Goal: Feedback & Contribution: Contribute content

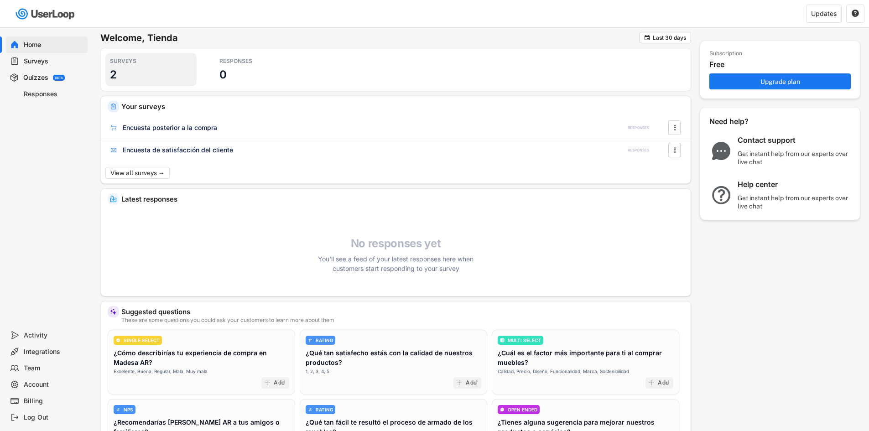
click at [126, 64] on div "SURVEYS" at bounding box center [151, 60] width 82 height 7
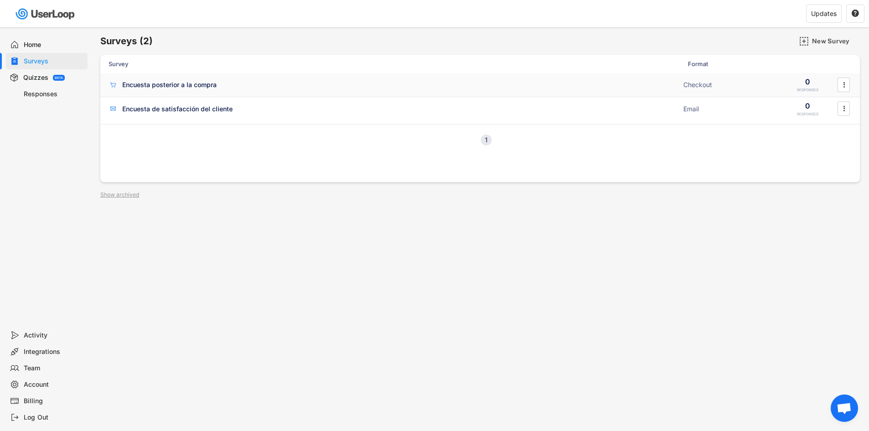
click at [251, 84] on div "Encuesta posterior a la compra ACTIVE" at bounding box center [393, 85] width 569 height 10
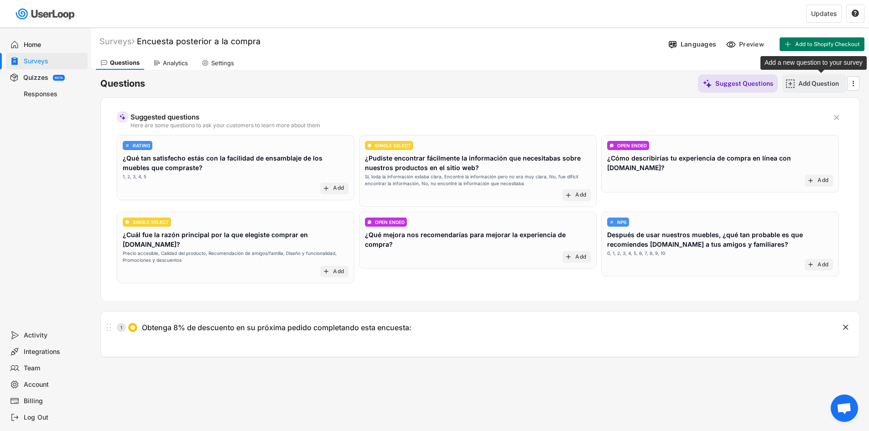
click at [826, 83] on div "Add Question" at bounding box center [821, 83] width 46 height 8
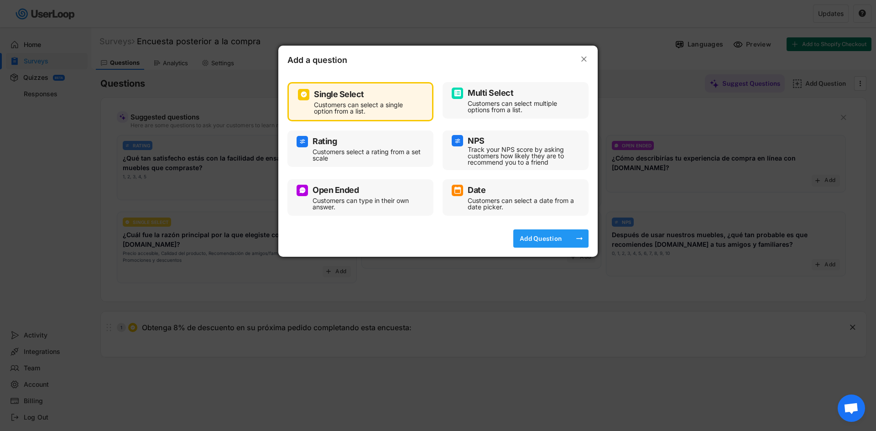
click at [540, 237] on div "Add Question" at bounding box center [541, 238] width 46 height 8
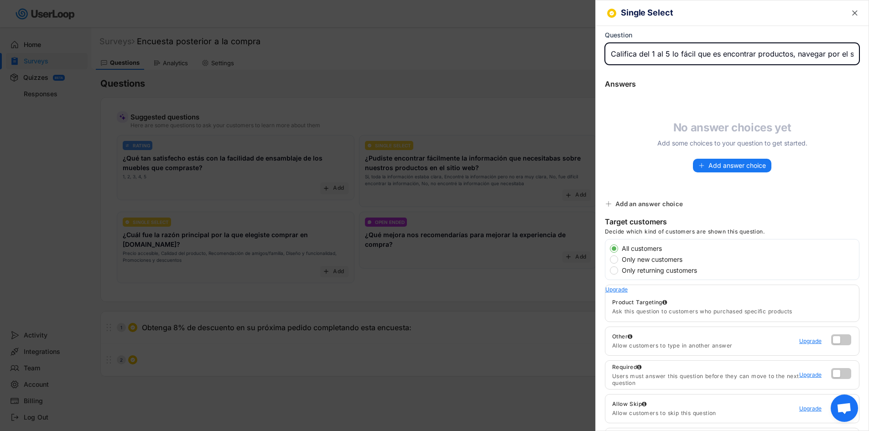
scroll to position [0, 153]
type input "Califica del 1 al 5 lo fácil que es encontrar productos, navegar por el sitio w…"
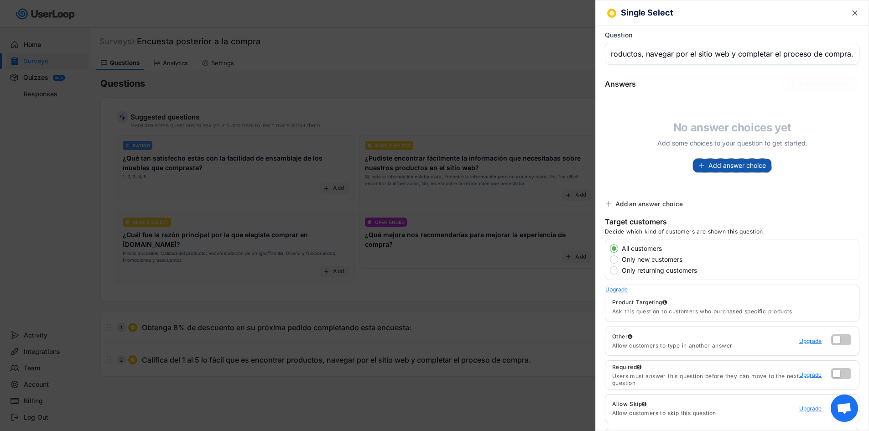
click at [708, 165] on span "Add answer choice" at bounding box center [736, 165] width 57 height 6
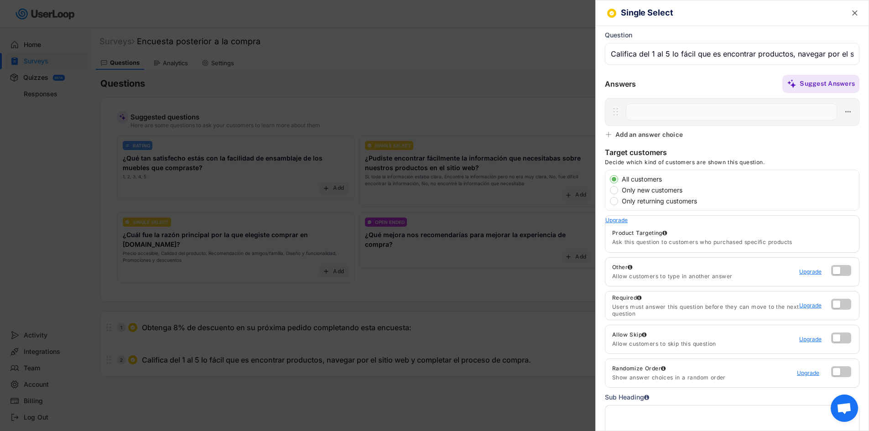
click at [735, 108] on input "input" at bounding box center [731, 112] width 211 height 17
paste input "5 - Muy fácil"
type input "5 - Muy fácil"
click at [685, 135] on div "Add an answer choice" at bounding box center [645, 134] width 80 height 8
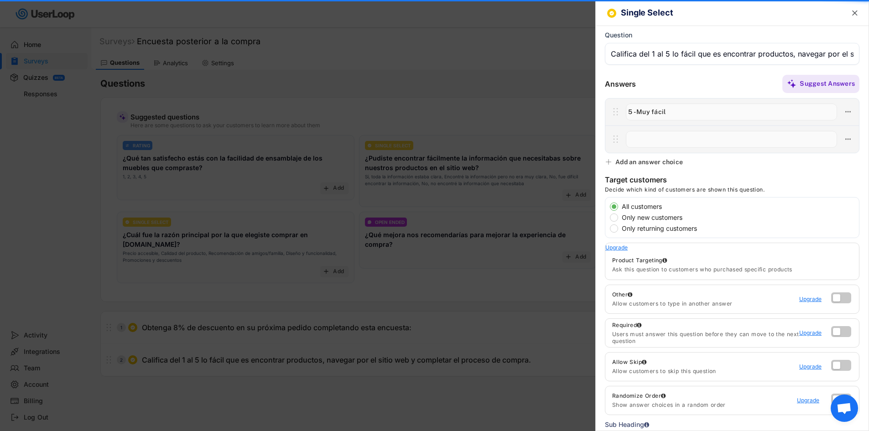
paste input "4 - Fácil"
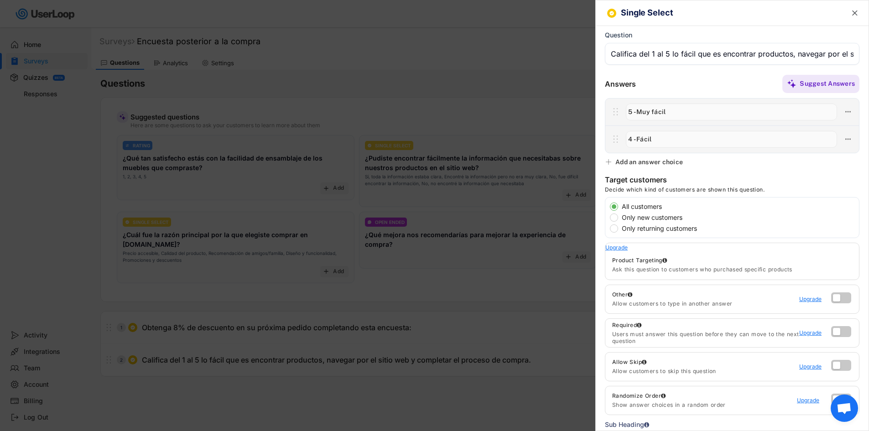
type input "4 - Fácil"
click at [805, 167] on div "Single Select  Question Answers Suggest Answers No answer choices yet Add some…" at bounding box center [732, 215] width 274 height 431
click at [670, 163] on div "Add an answer choice" at bounding box center [649, 162] width 68 height 8
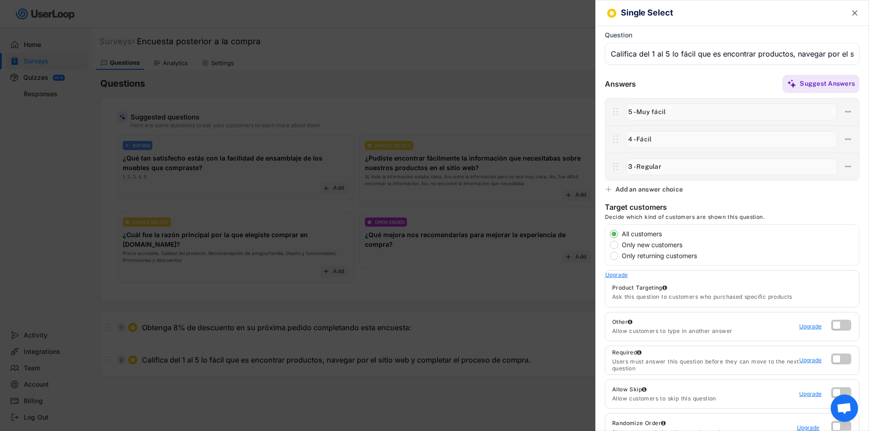
type input "3 - Regular"
drag, startPoint x: 768, startPoint y: 182, endPoint x: 692, endPoint y: 184, distance: 76.7
click at [768, 182] on div "Single Select  Question Answers Suggest Answers No answer choices yet Add some…" at bounding box center [732, 215] width 274 height 431
click at [677, 186] on div "Add an answer choice" at bounding box center [649, 189] width 68 height 8
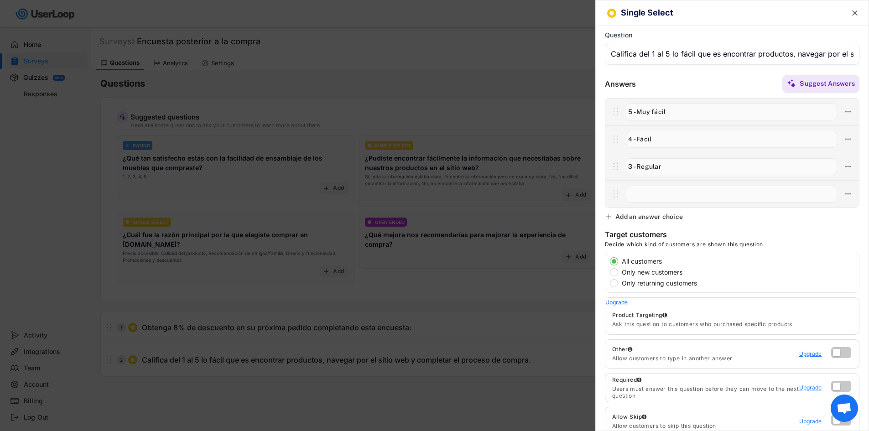
paste input "2 - Difícil"
type input "2 - Difícil"
click at [717, 221] on div "Single Select  Question Answers Suggest Answers No answer choices yet Add some…" at bounding box center [732, 215] width 274 height 431
click at [656, 219] on div "Add an answer choice" at bounding box center [649, 217] width 68 height 8
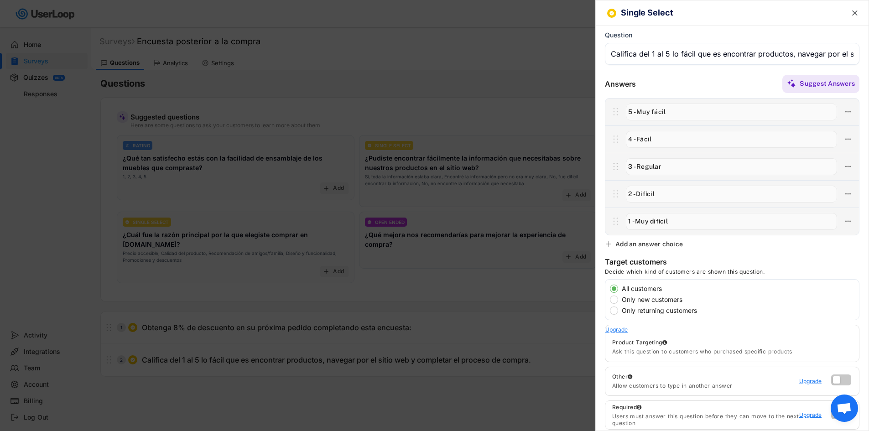
type input "1 - Muy difícil"
click at [737, 253] on div "Single Select  Question Answers Suggest Answers No answer choices yet Add some…" at bounding box center [732, 215] width 274 height 431
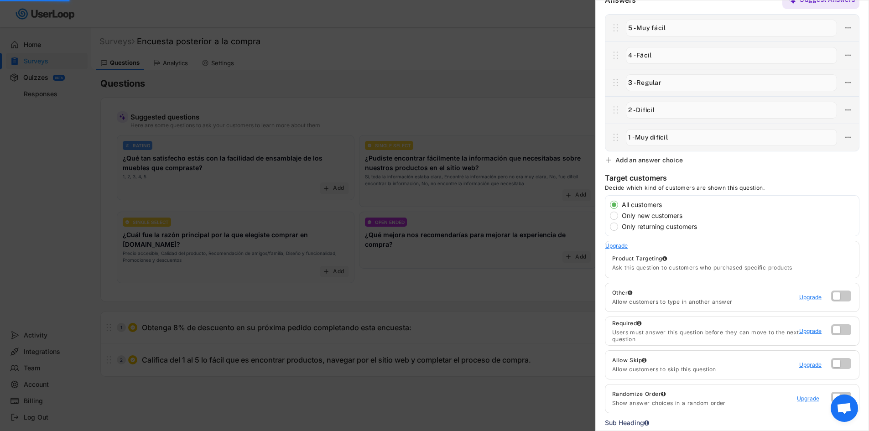
scroll to position [137, 0]
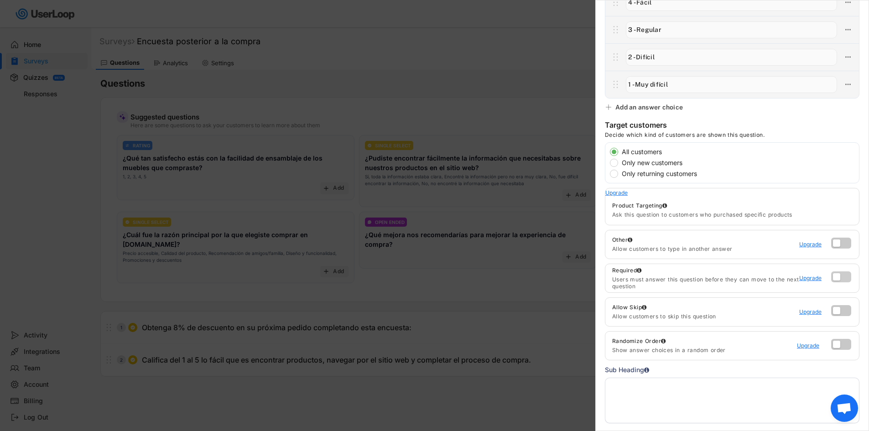
click at [830, 278] on label at bounding box center [839, 274] width 20 height 11
click at [0, 0] on input "checkbox" at bounding box center [0, 0] width 0 height 0
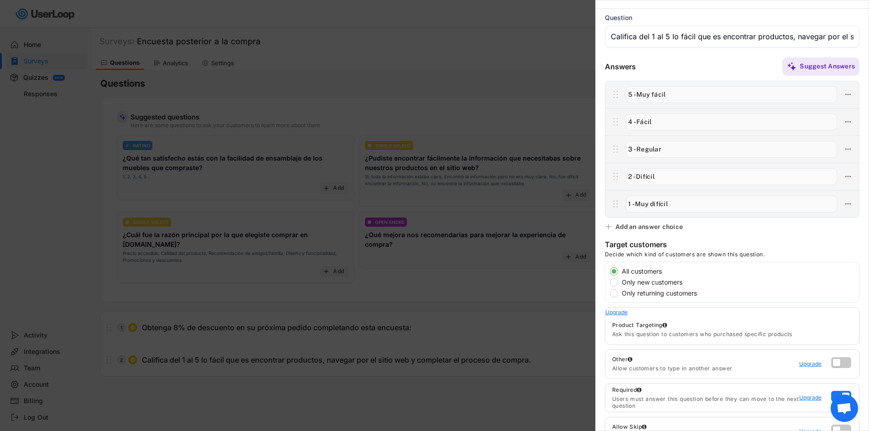
scroll to position [0, 0]
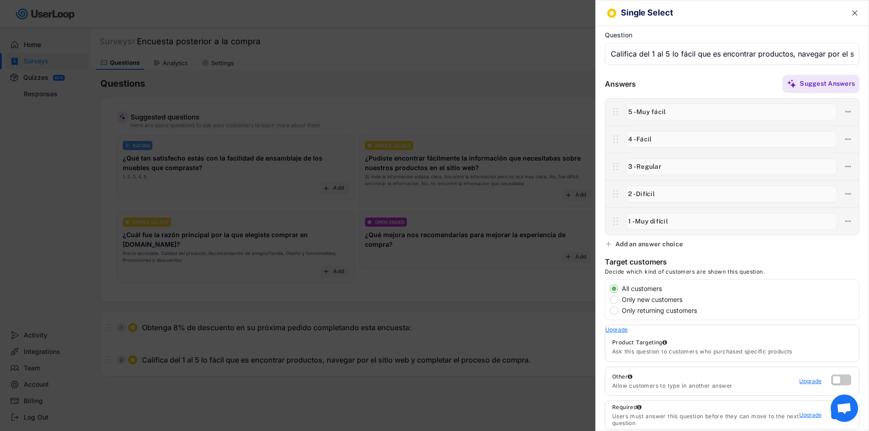
click at [852, 13] on text "" at bounding box center [854, 13] width 5 height 10
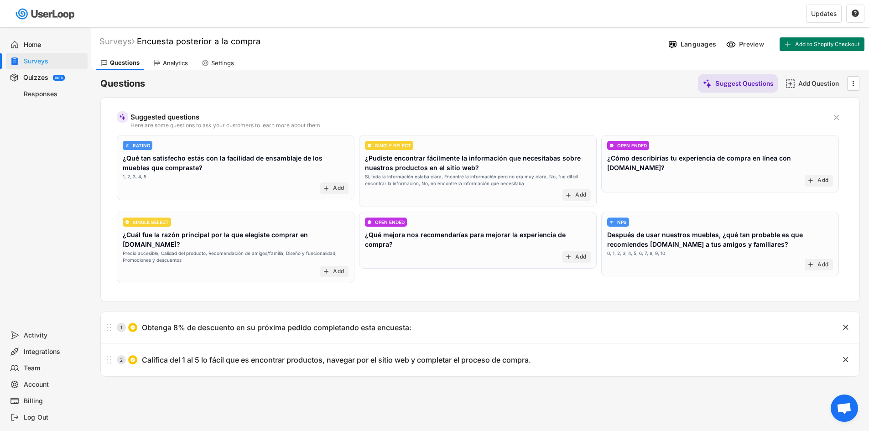
click at [604, 384] on div "Surveys Encuesta posterior a la compra Languages Preview Add to Shopify Checkou…" at bounding box center [480, 247] width 778 height 440
click at [125, 41] on div "Surveys" at bounding box center [116, 41] width 35 height 10
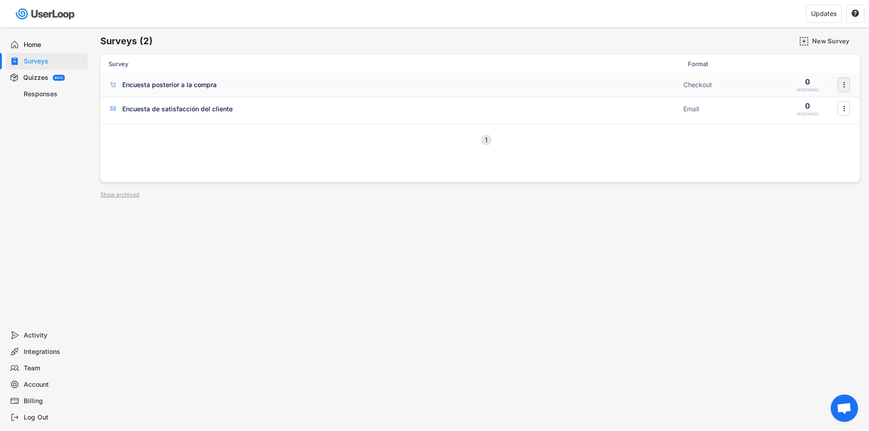
click at [846, 86] on icon "" at bounding box center [843, 85] width 9 height 14
click at [834, 93] on div "Encuesta posterior a la compra ACTIVE Checkout 0 RESPONSES " at bounding box center [480, 85] width 760 height 24
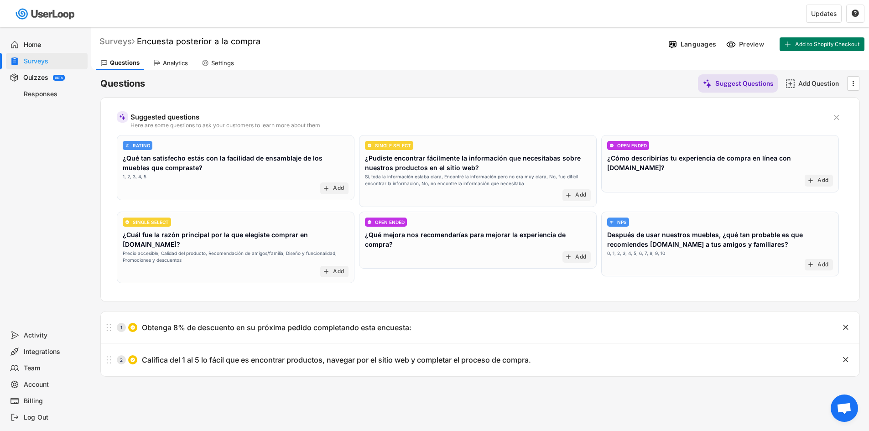
click at [114, 37] on div "Surveys" at bounding box center [116, 41] width 35 height 10
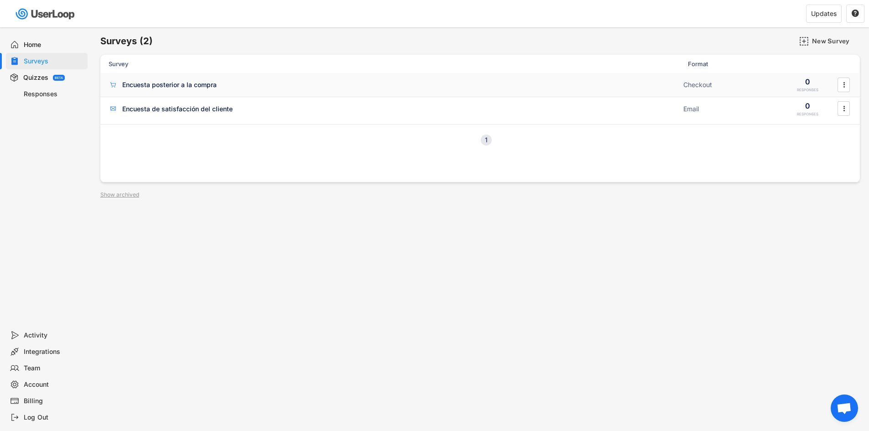
click at [357, 92] on div "Encuesta posterior a la compra ACTIVE Checkout 0 RESPONSES " at bounding box center [480, 85] width 760 height 24
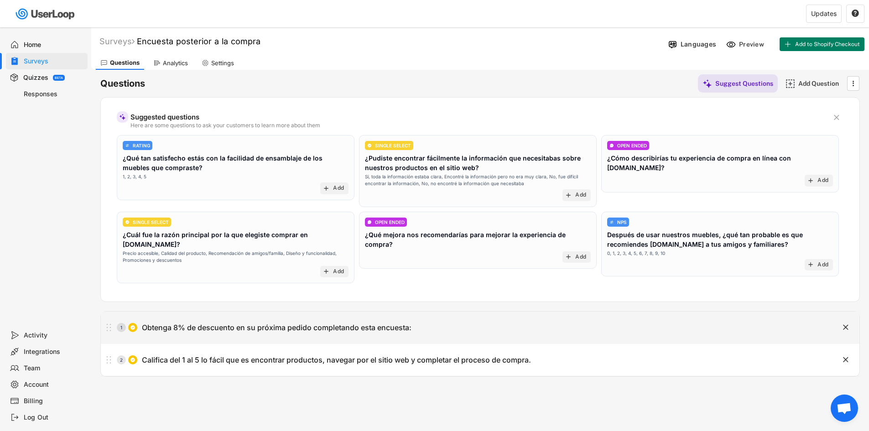
click at [329, 323] on div "Obtenga 8% de descuento en su próxima pedido completando esta encuesta:" at bounding box center [277, 328] width 270 height 10
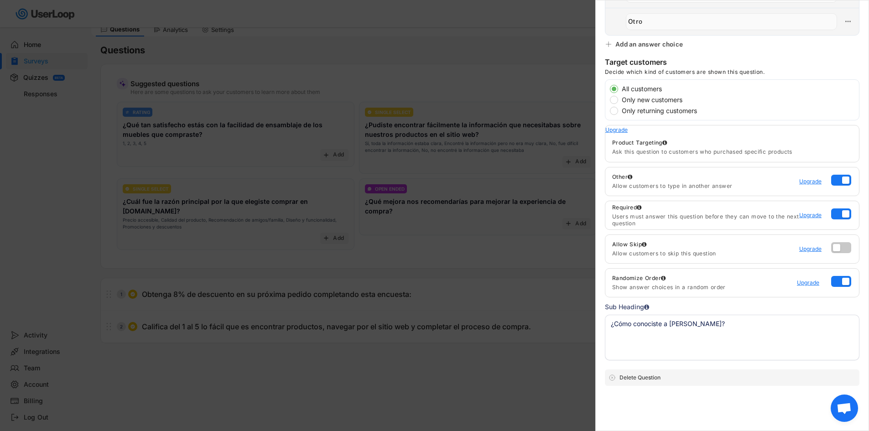
scroll to position [63, 0]
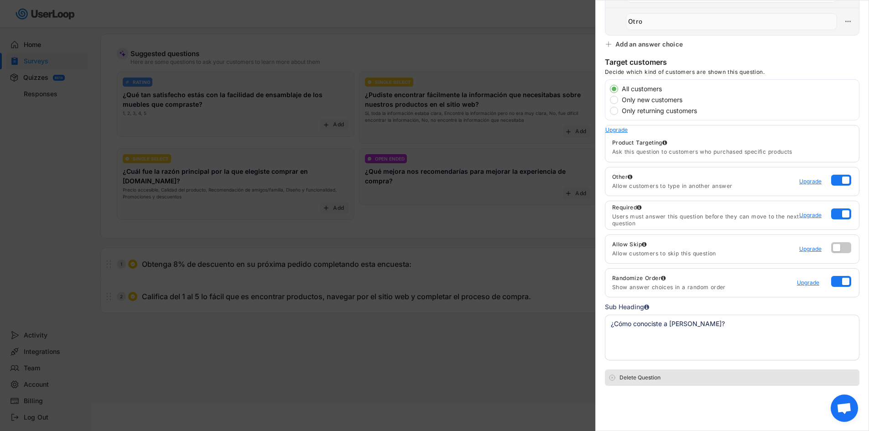
click at [652, 382] on div "Delete Question" at bounding box center [732, 378] width 255 height 16
click at [667, 381] on div "Are you sure? Click to confirm." at bounding box center [738, 378] width 236 height 8
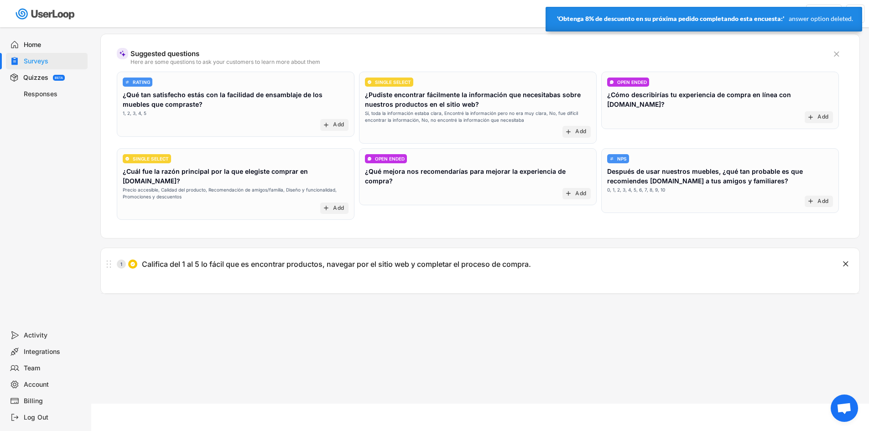
click at [472, 332] on div "Surveys Encuesta posterior a la compra Languages Preview Add to Shopify Checkou…" at bounding box center [480, 184] width 778 height 440
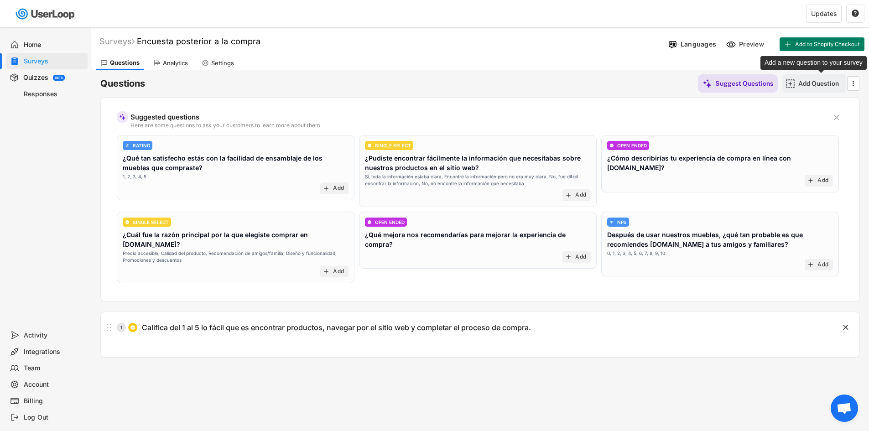
click at [823, 84] on div "Add Question" at bounding box center [821, 83] width 46 height 8
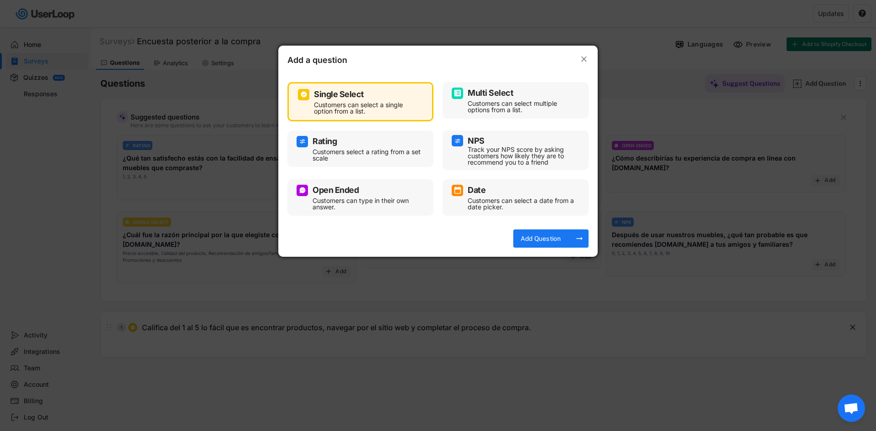
click at [558, 229] on div "Add a question  Single Select Customers can select a single option from a list…" at bounding box center [437, 151] width 319 height 211
click at [558, 234] on div "Add Question" at bounding box center [541, 238] width 46 height 18
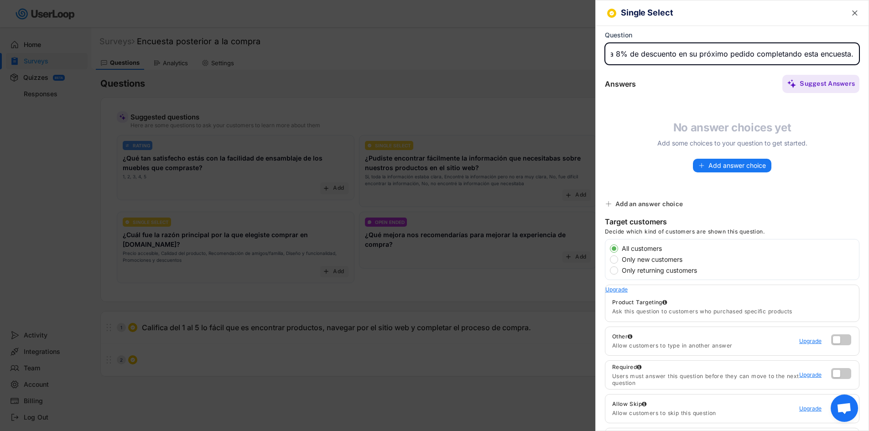
scroll to position [0, 32]
type input "Obtenga 8% de descuento en su próximo pedido completando esta encuesta."
click at [696, 69] on div "Question" at bounding box center [732, 50] width 255 height 38
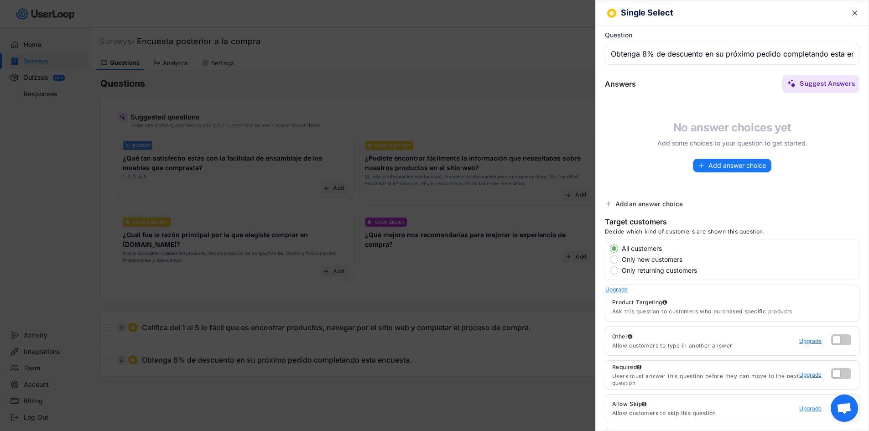
click at [704, 52] on input "input" at bounding box center [732, 54] width 255 height 22
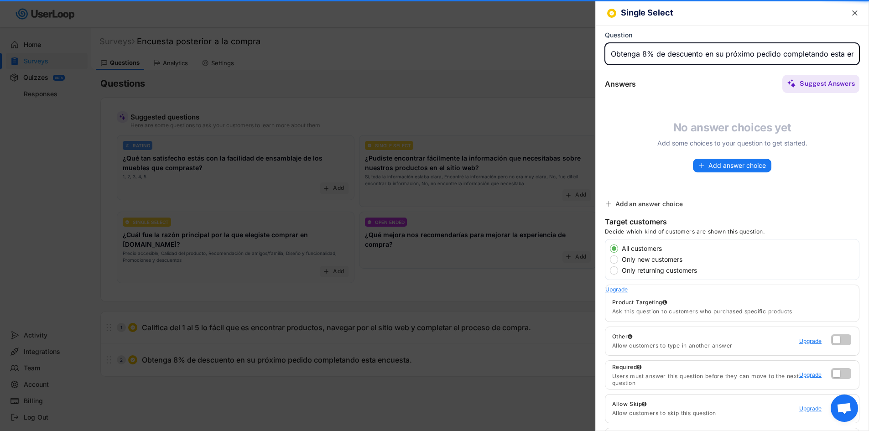
click at [704, 52] on input "input" at bounding box center [732, 54] width 255 height 22
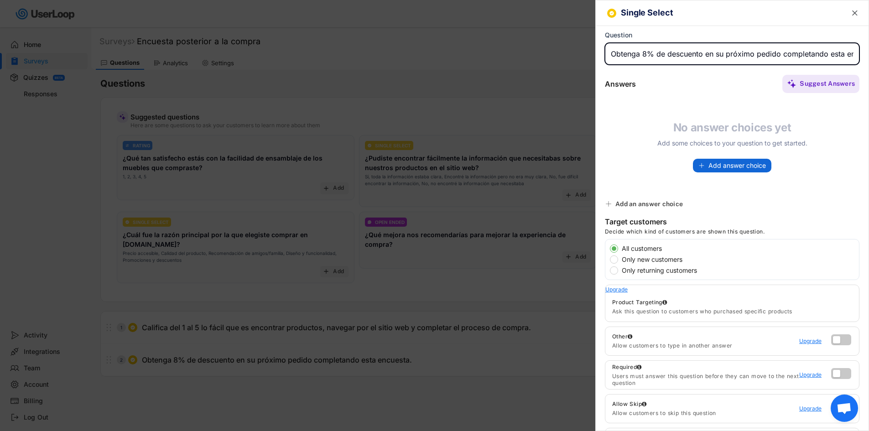
click at [740, 167] on span "Add answer choice" at bounding box center [736, 165] width 57 height 6
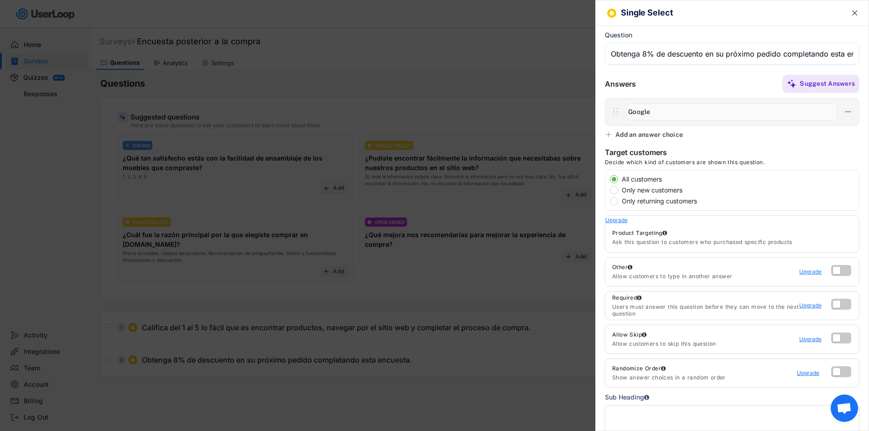
type input "Google"
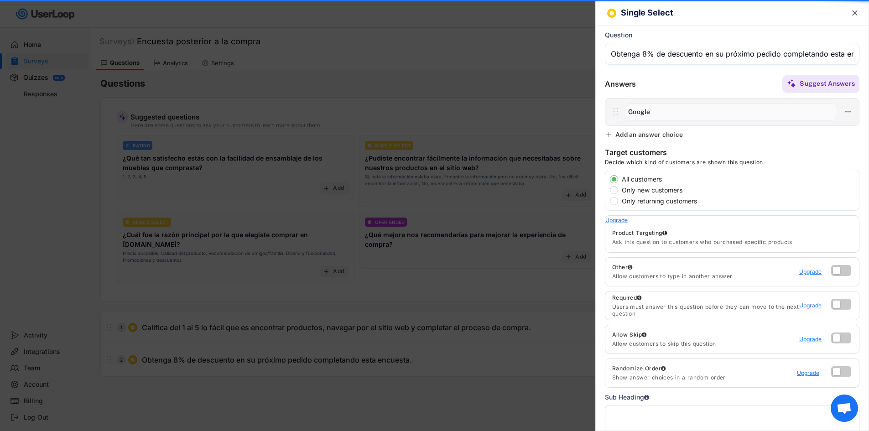
click at [648, 127] on div "Single Select  Question Answers Suggest Answers No answer choices yet Add some…" at bounding box center [732, 215] width 274 height 431
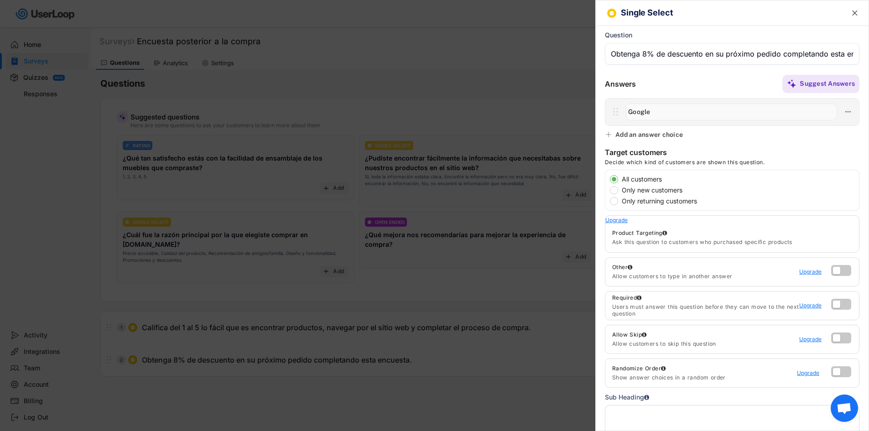
click at [648, 135] on div "Add an answer choice" at bounding box center [649, 134] width 68 height 8
click at [655, 136] on div "Add an answer choice" at bounding box center [649, 134] width 68 height 8
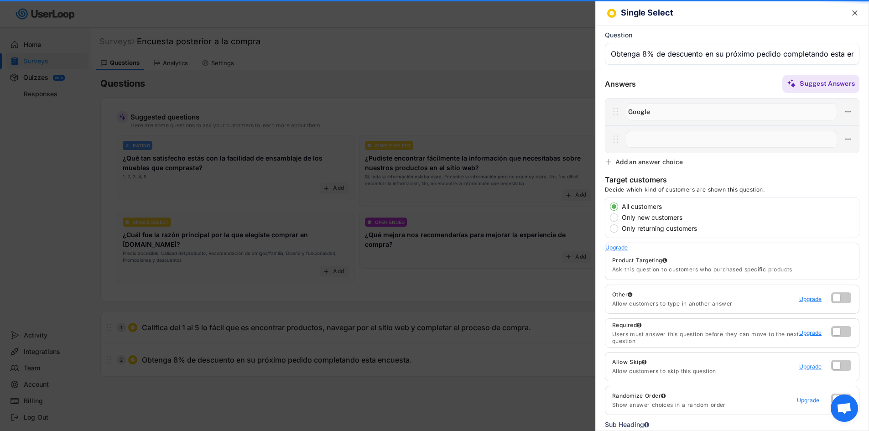
click at [720, 136] on input "input" at bounding box center [731, 139] width 211 height 17
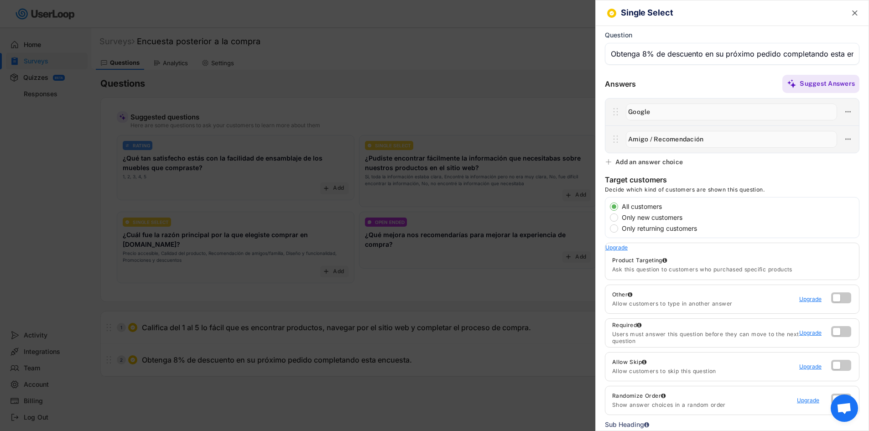
drag, startPoint x: 685, startPoint y: 137, endPoint x: 672, endPoint y: 142, distance: 14.0
click at [672, 142] on input "input" at bounding box center [731, 139] width 211 height 17
type input "Amigo / Recomendación"
click at [669, 158] on div "Add an answer choice" at bounding box center [649, 162] width 68 height 8
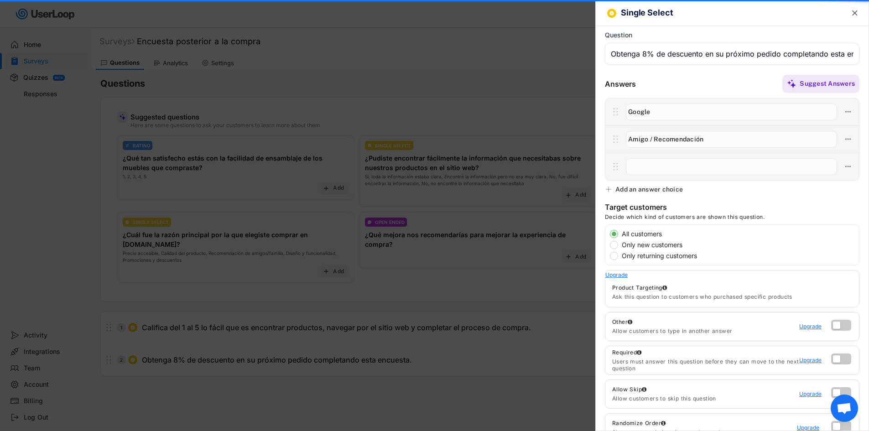
click at [666, 165] on input "input" at bounding box center [731, 166] width 211 height 17
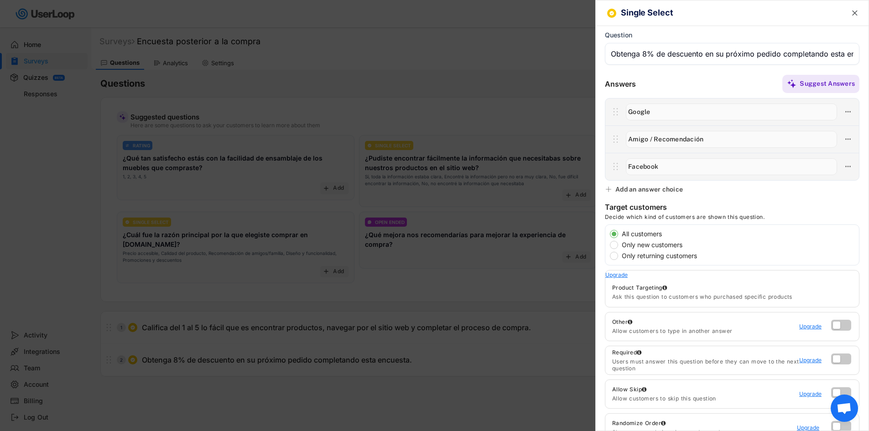
type input "Facebook"
click at [690, 193] on div "Single Select  Question Answers Suggest Answers No answer choices yet Add some…" at bounding box center [732, 215] width 274 height 431
click at [677, 191] on div "Add an answer choice" at bounding box center [649, 189] width 68 height 8
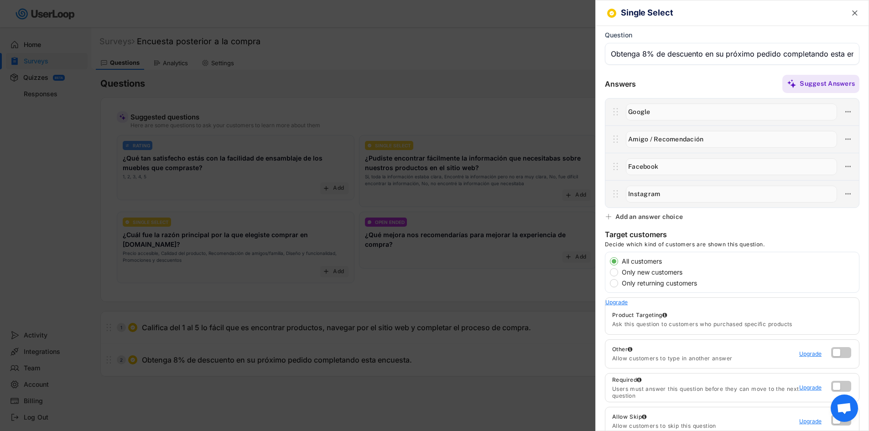
type input "Instagram"
click at [668, 215] on div "Add an answer choice" at bounding box center [649, 217] width 68 height 8
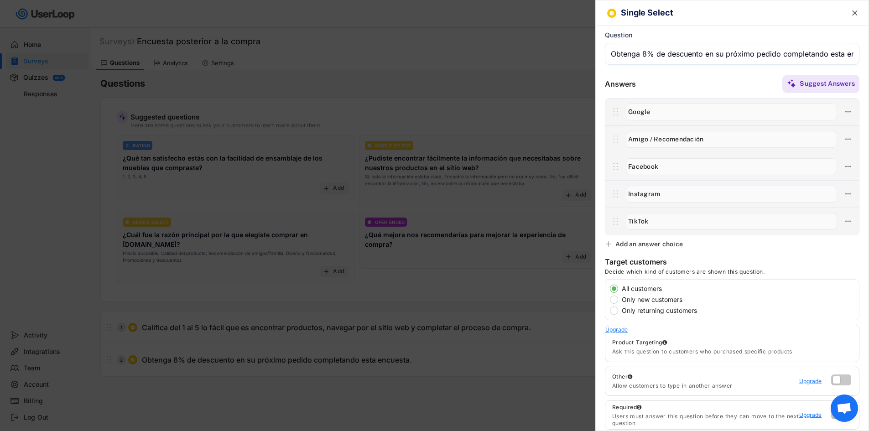
type input "TikTok"
click at [643, 247] on div "Add an answer choice" at bounding box center [649, 244] width 68 height 8
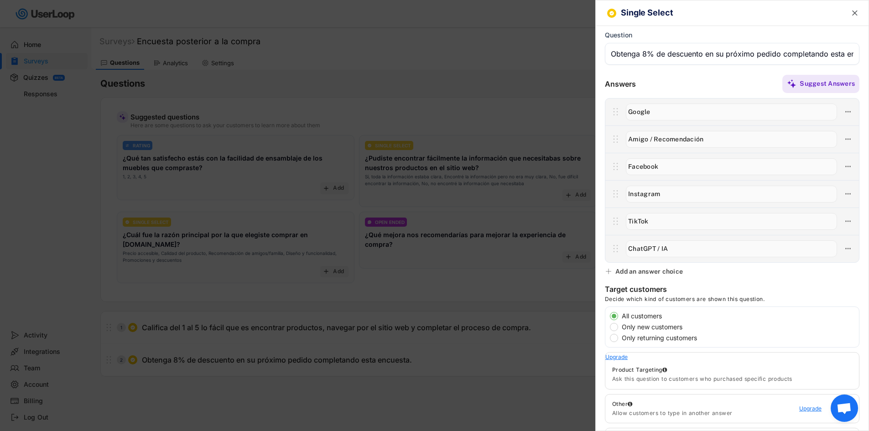
type input "ChatGPT / IA"
click at [668, 268] on div "Add an answer choice" at bounding box center [649, 271] width 68 height 8
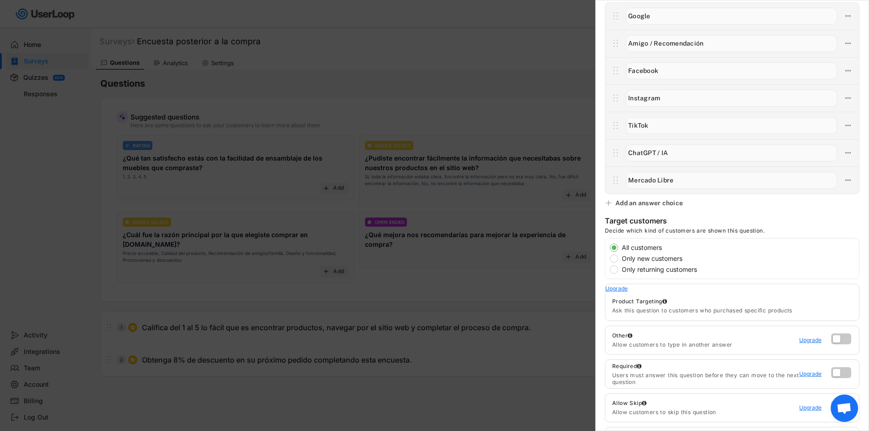
scroll to position [137, 0]
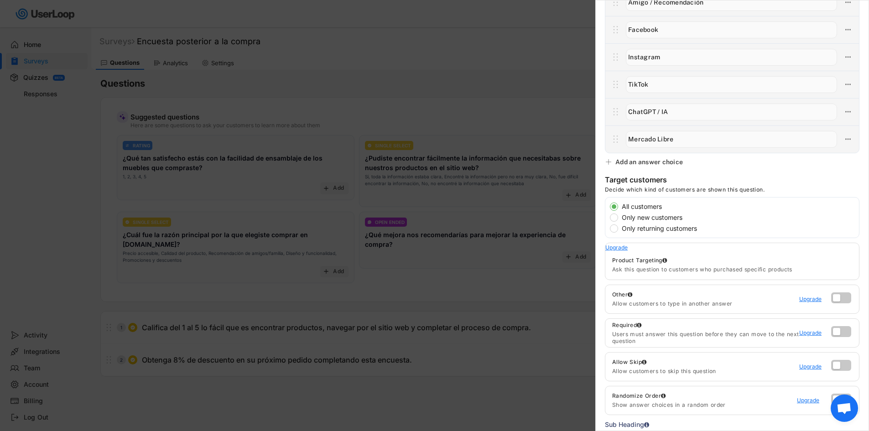
type input "Mercado Libre"
click at [835, 301] on div at bounding box center [842, 299] width 23 height 14
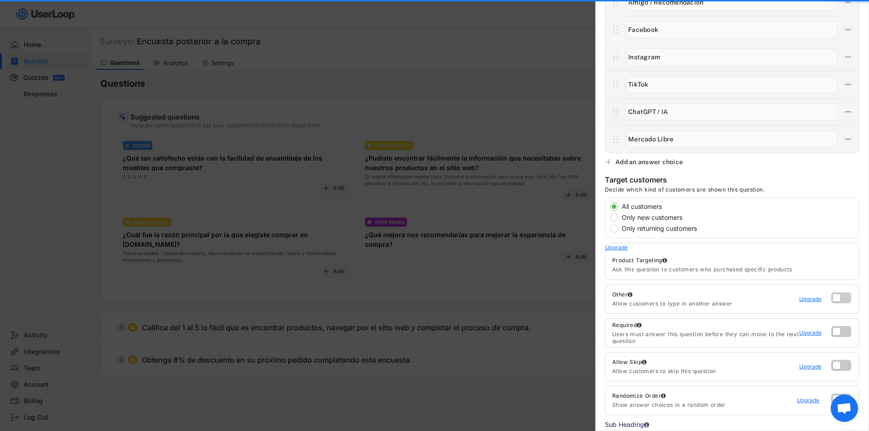
click at [831, 299] on label at bounding box center [839, 295] width 20 height 11
click at [0, 0] on input "checkbox" at bounding box center [0, 0] width 0 height 0
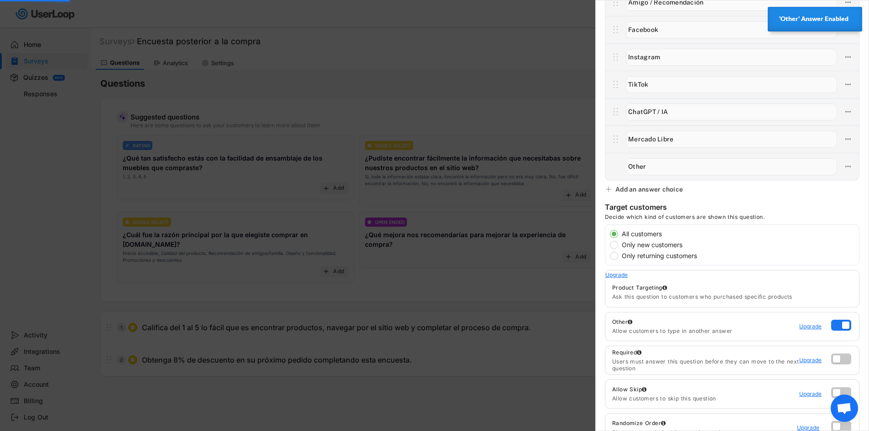
click at [652, 165] on input "input" at bounding box center [731, 166] width 211 height 17
type input "Otro"
click at [779, 207] on div "Target customers Decide which kind of customers are shown this question." at bounding box center [732, 214] width 255 height 22
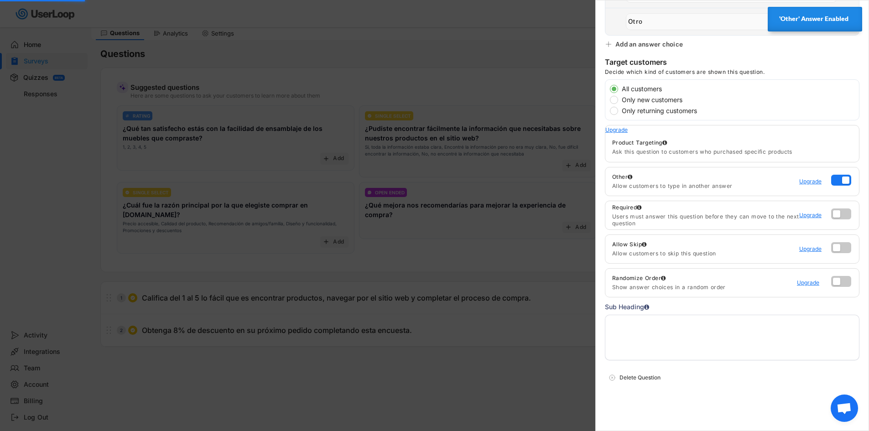
scroll to position [46, 0]
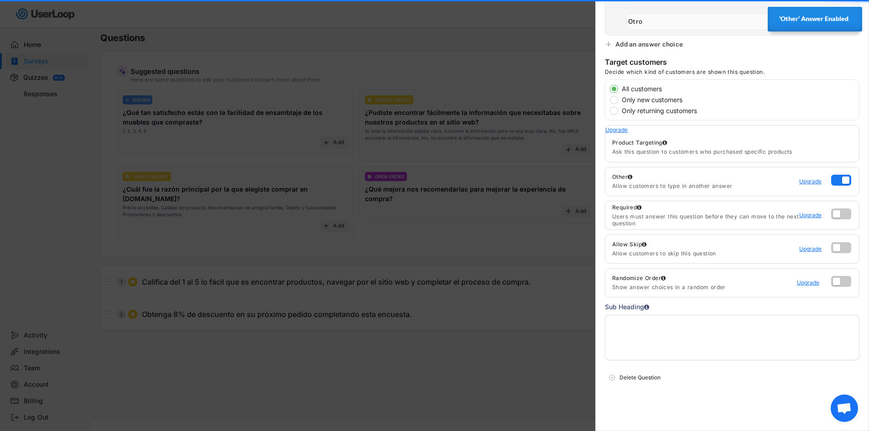
click at [696, 335] on textarea at bounding box center [732, 338] width 255 height 46
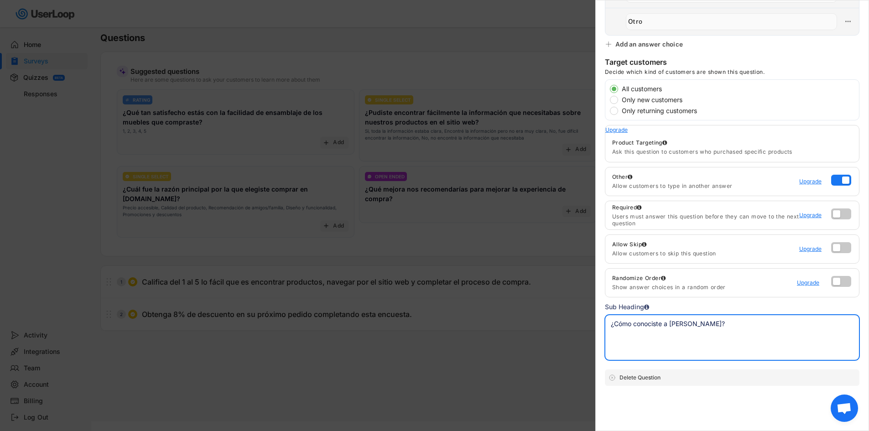
type textarea "¿Cómo conociste a [PERSON_NAME]?"
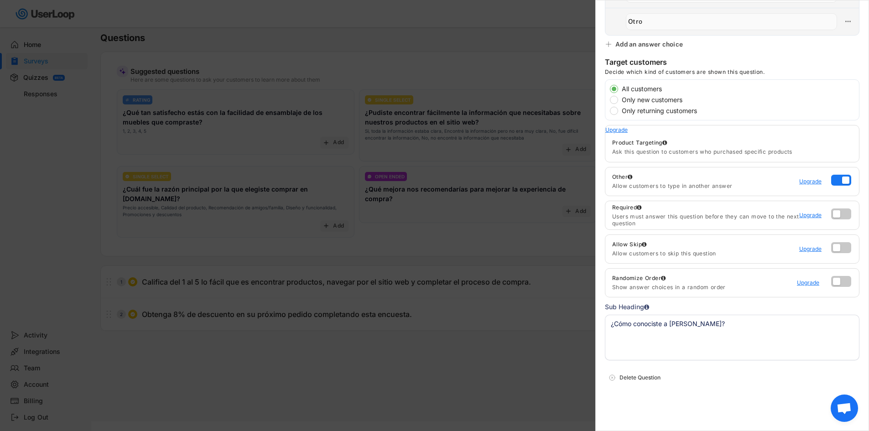
click at [760, 401] on div "Single Select  Question Answers Suggest Answers No answer choices yet Add some…" at bounding box center [732, 215] width 274 height 431
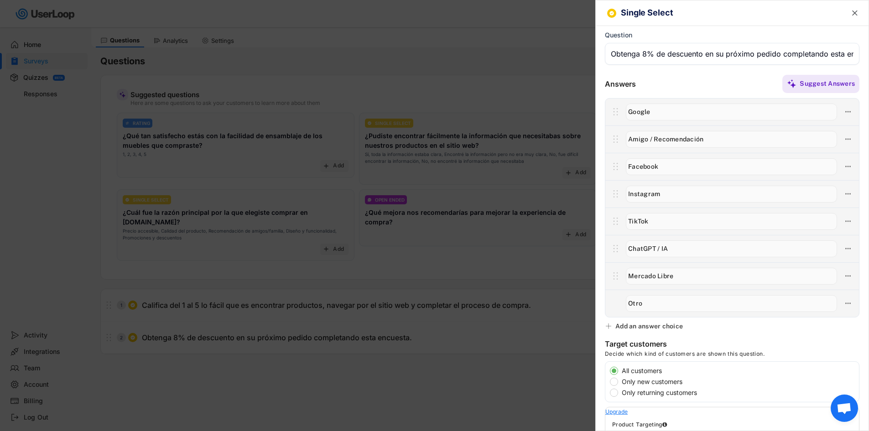
scroll to position [0, 0]
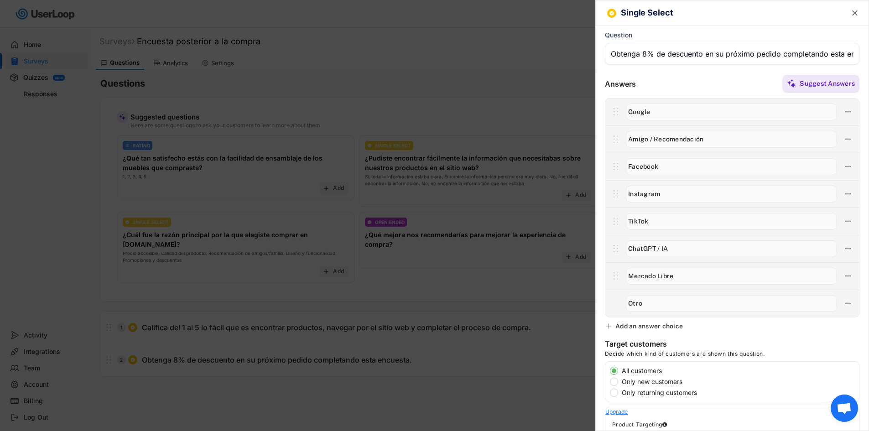
click at [852, 15] on text "" at bounding box center [854, 13] width 5 height 10
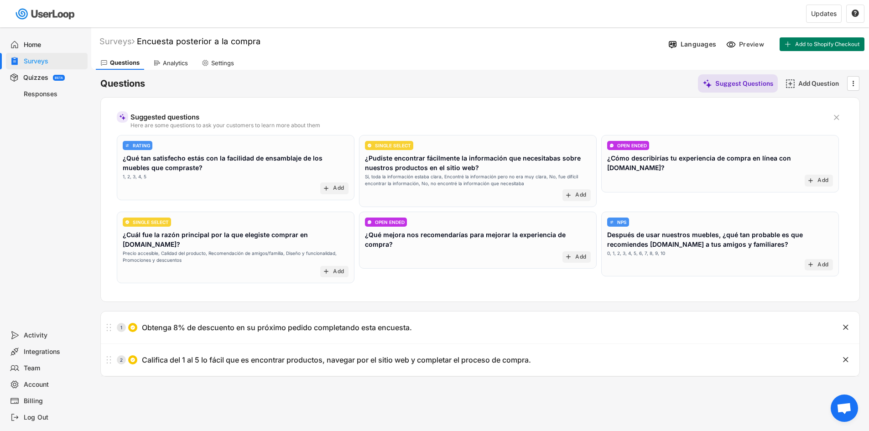
click at [309, 398] on div "Surveys Encuesta posterior a la compra Languages Preview Add to Shopify Checkou…" at bounding box center [480, 247] width 778 height 440
click at [208, 60] on icon at bounding box center [205, 62] width 7 height 7
select select ""weekly""
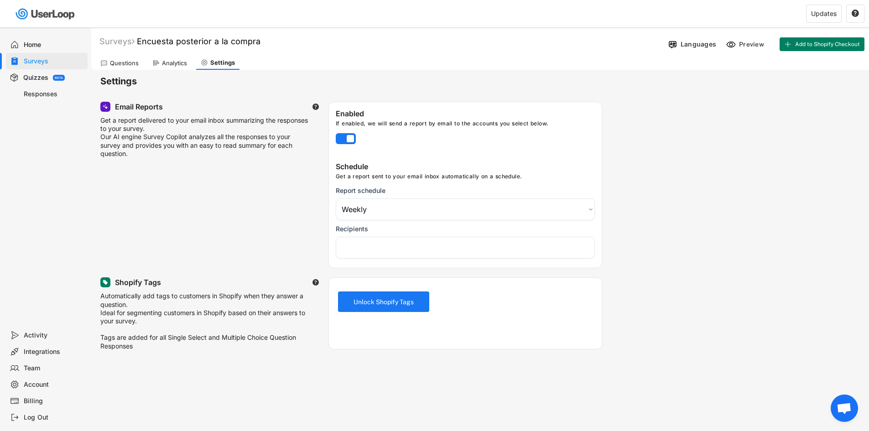
select select "1348695171700984260__LOOKUP__1757944309911x221229100116467460"
click at [183, 62] on div "Analytics" at bounding box center [174, 63] width 25 height 8
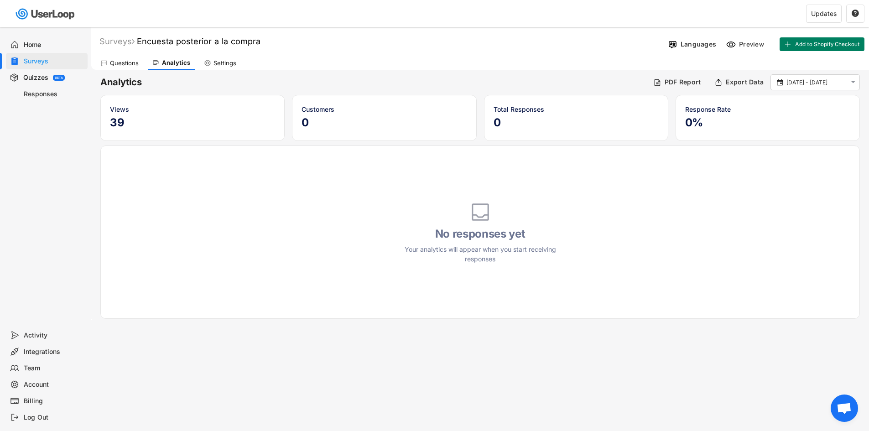
click at [125, 63] on div "Questions" at bounding box center [124, 63] width 29 height 8
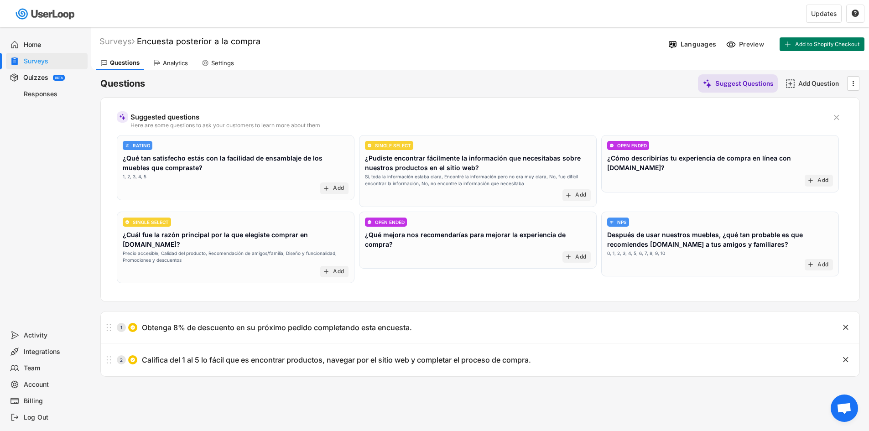
click at [40, 386] on div "Account" at bounding box center [54, 384] width 60 height 9
select select ""es""
select select ""1_week""
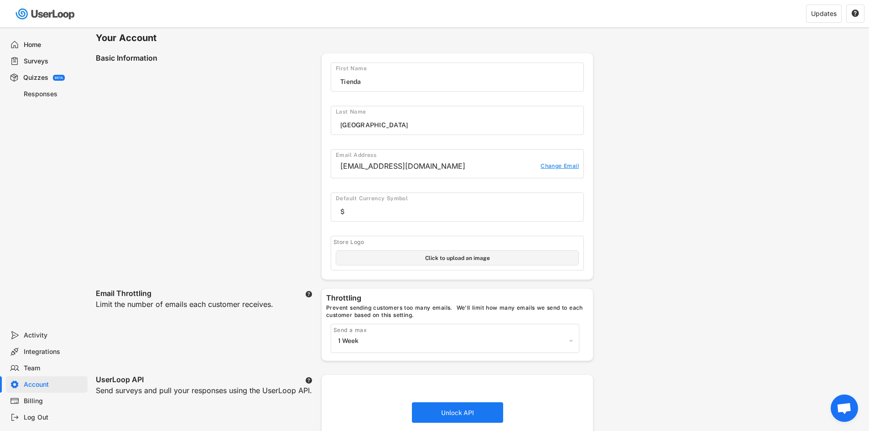
click at [44, 371] on div "Team" at bounding box center [54, 368] width 60 height 9
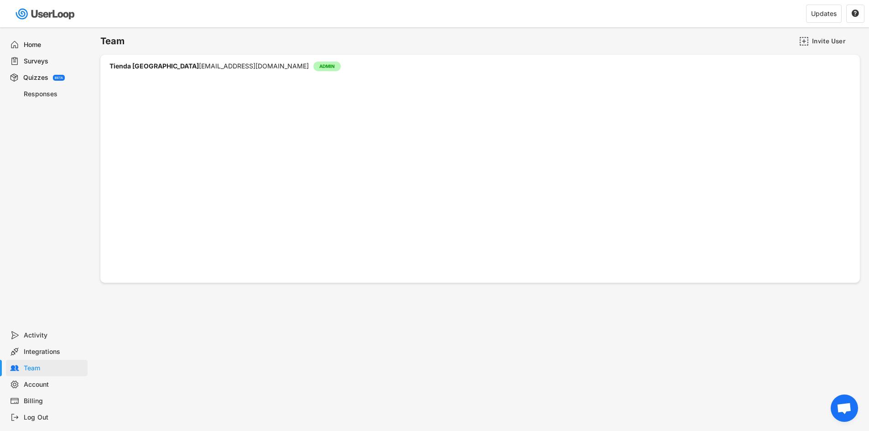
click at [49, 357] on div "Integrations" at bounding box center [47, 352] width 82 height 16
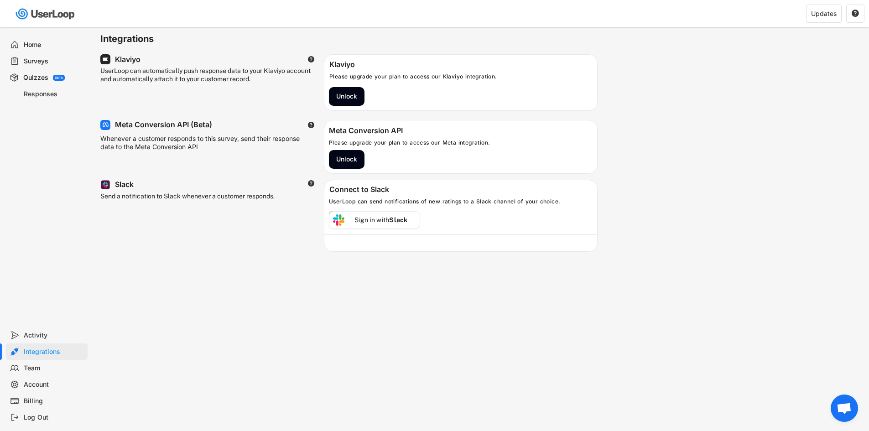
click at [52, 338] on div "Activity" at bounding box center [54, 335] width 60 height 9
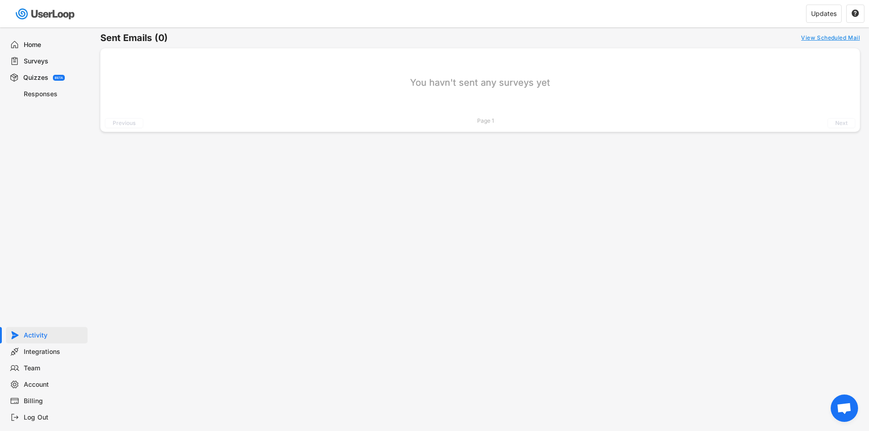
click at [43, 407] on div "Billing" at bounding box center [47, 401] width 82 height 16
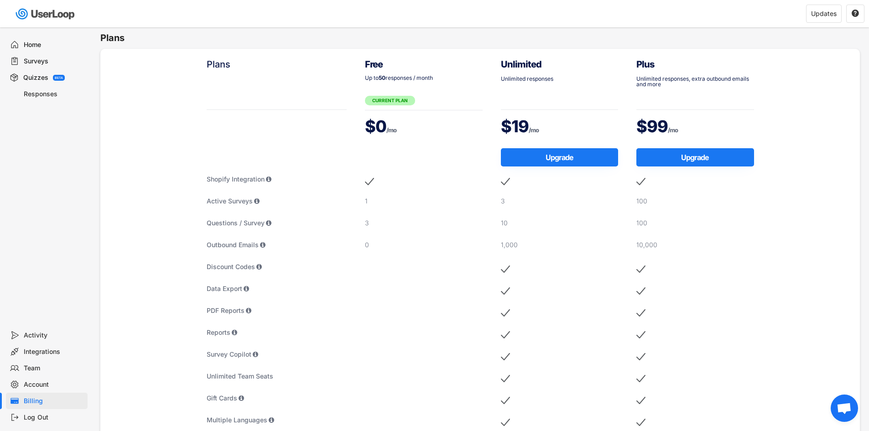
click at [52, 387] on div "Account" at bounding box center [54, 384] width 60 height 9
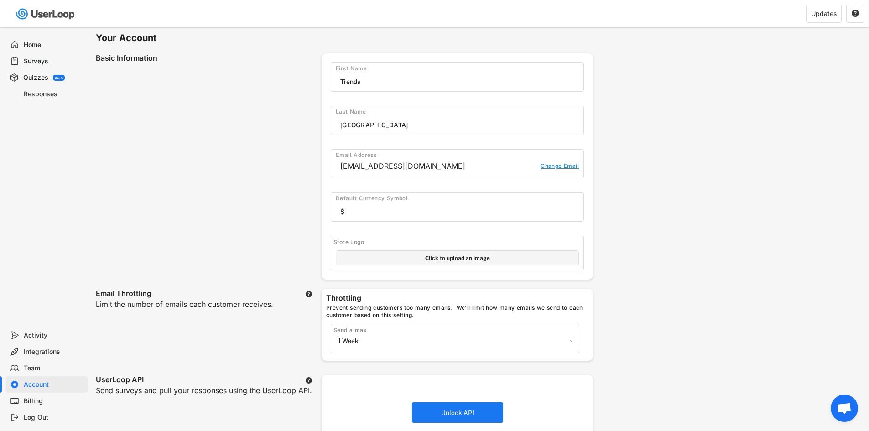
click at [50, 366] on div "Team" at bounding box center [54, 368] width 60 height 9
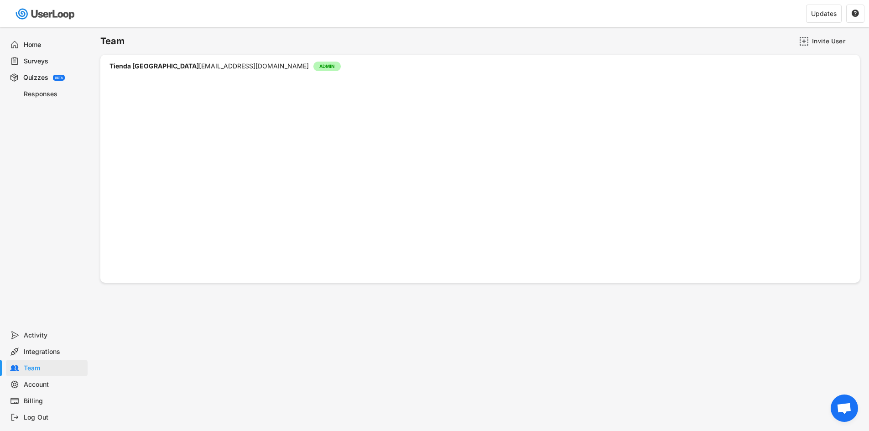
click at [40, 58] on div "Surveys" at bounding box center [54, 61] width 60 height 9
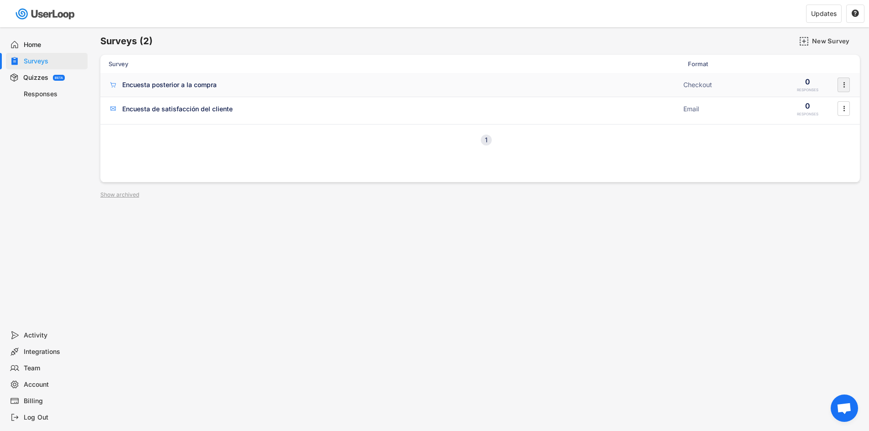
click at [845, 83] on icon "" at bounding box center [843, 85] width 9 height 14
click at [821, 100] on div "Enable" at bounding box center [830, 103] width 57 height 7
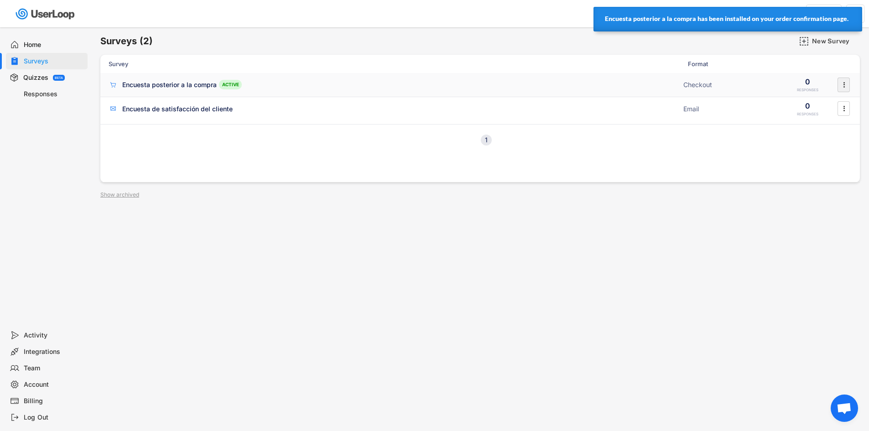
click at [842, 85] on icon "" at bounding box center [843, 85] width 9 height 14
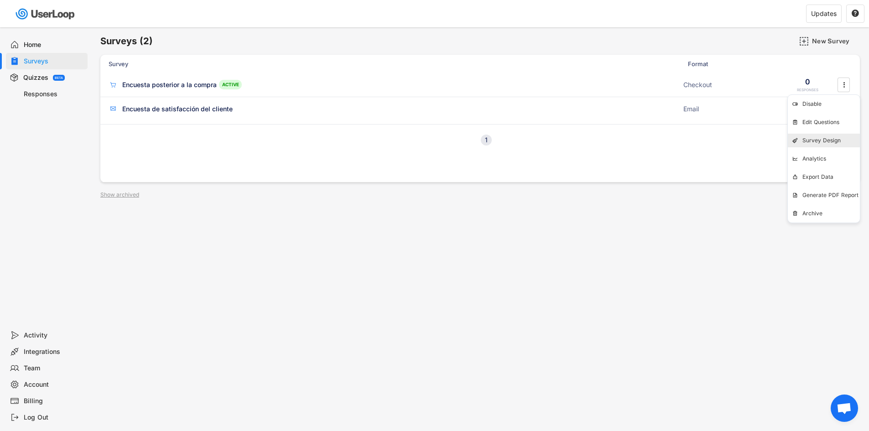
click at [832, 141] on div "Survey Design" at bounding box center [830, 140] width 57 height 7
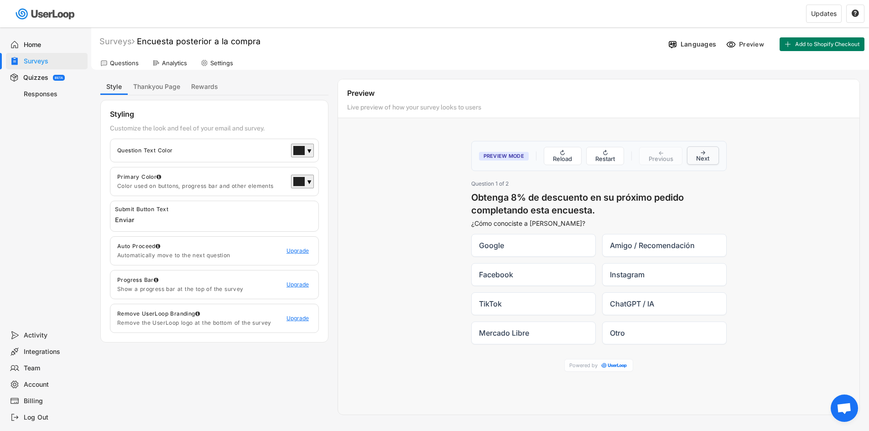
click at [697, 154] on button "→ Next" at bounding box center [703, 155] width 32 height 18
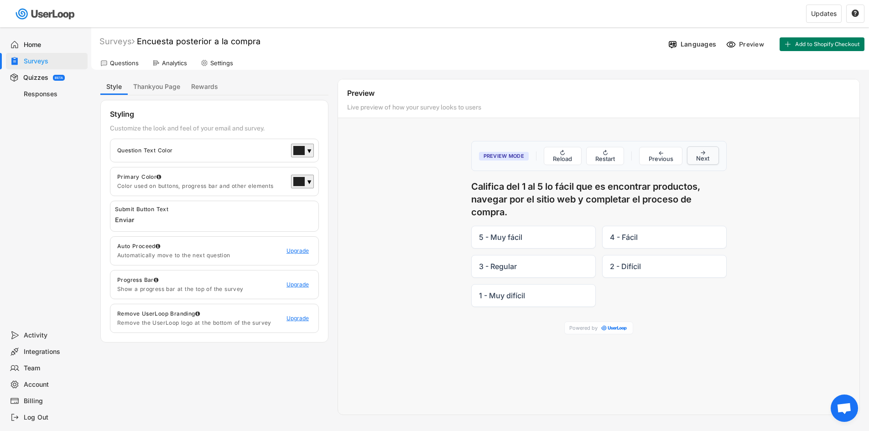
click at [697, 154] on button "→ Next" at bounding box center [703, 155] width 32 height 18
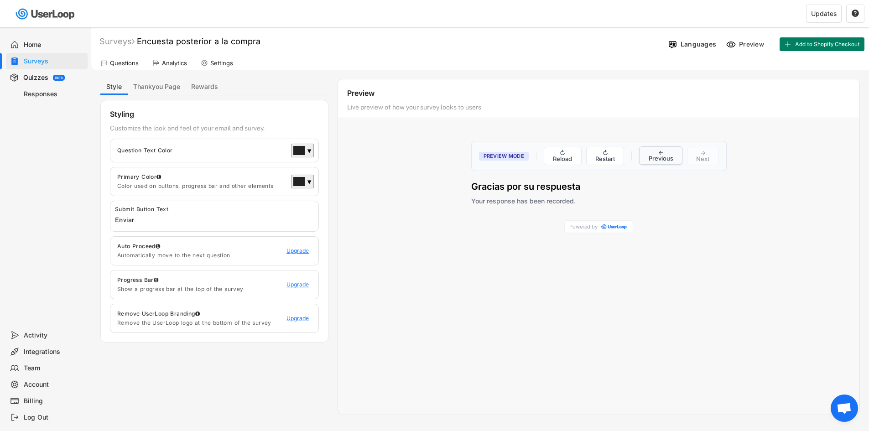
click at [661, 156] on button "← Previous" at bounding box center [660, 155] width 43 height 18
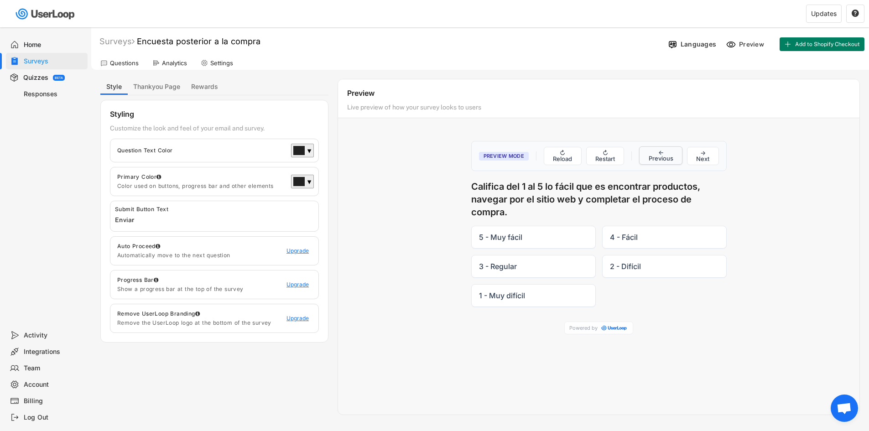
click at [661, 156] on button "← Previous" at bounding box center [660, 155] width 43 height 18
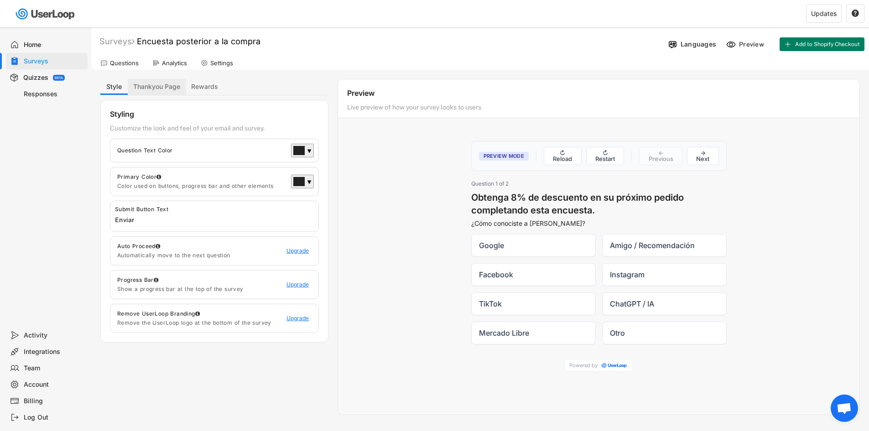
click at [174, 89] on button "Thankyou Page" at bounding box center [157, 87] width 58 height 16
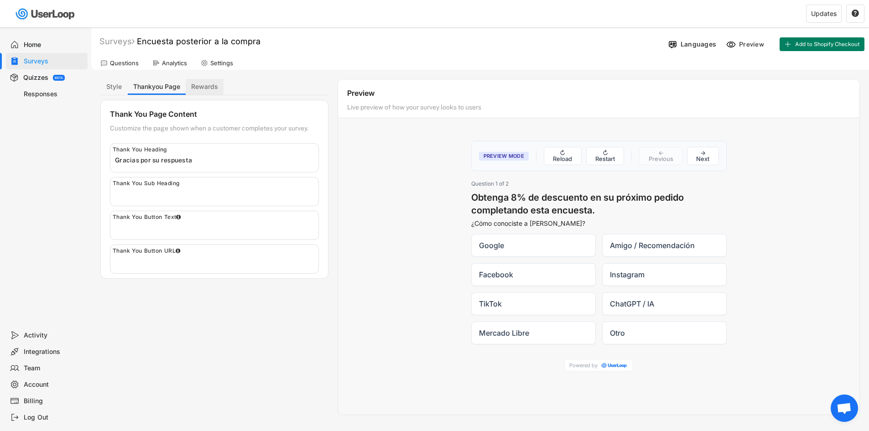
click at [213, 88] on button "Rewards" at bounding box center [205, 87] width 38 height 16
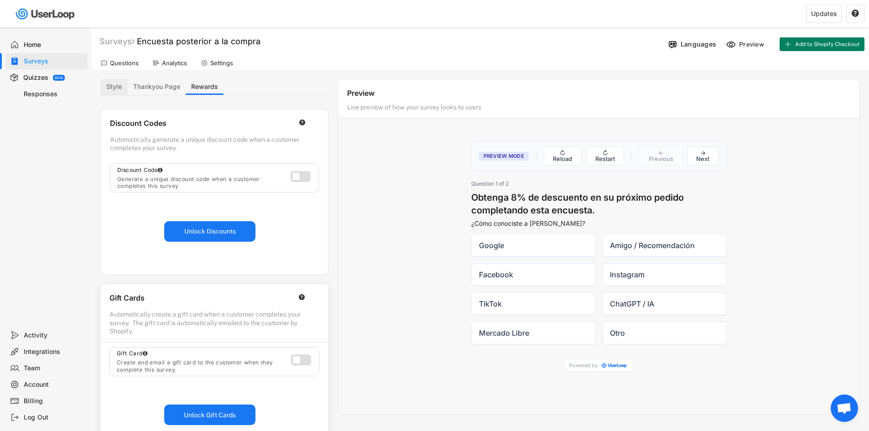
click at [120, 89] on button "Style" at bounding box center [113, 87] width 27 height 16
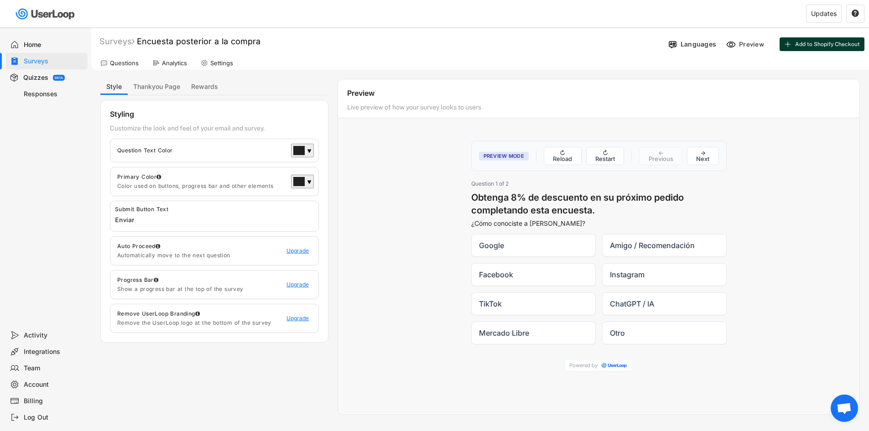
click at [809, 40] on button "Add to Shopify Checkout" at bounding box center [822, 44] width 85 height 14
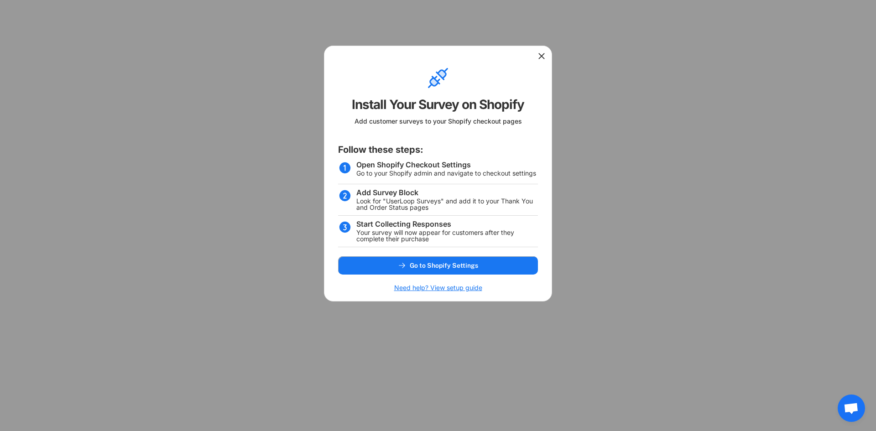
click at [489, 270] on button "Go to Shopify Settings" at bounding box center [438, 265] width 200 height 18
click at [542, 57] on use at bounding box center [541, 56] width 9 height 9
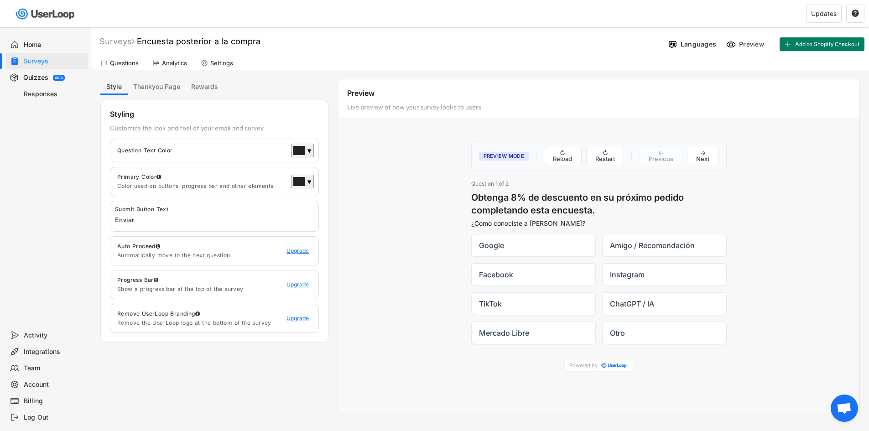
click at [39, 64] on div "Surveys" at bounding box center [54, 61] width 60 height 9
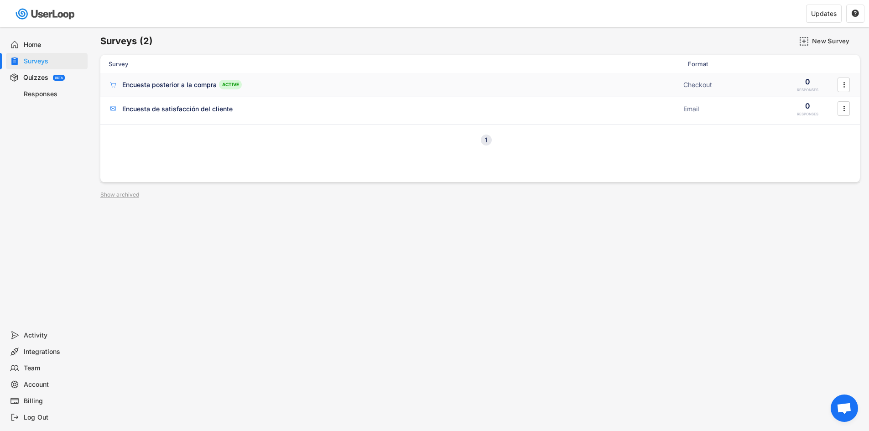
click at [182, 87] on div "Encuesta posterior a la compra" at bounding box center [169, 84] width 94 height 9
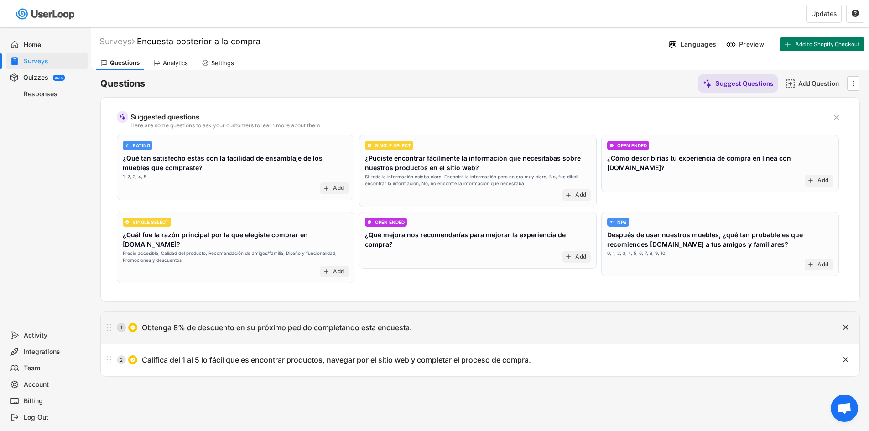
click at [312, 318] on div "1 Obtenga 8% de descuento en su próximo pedido completando esta encuesta." at bounding box center [457, 327] width 713 height 18
type input "Obtenga 8% de descuento en su próximo pedido completando esta encuesta."
type textarea "¿Cómo conociste a [PERSON_NAME]?"
type input "Amigo / Recomendación"
type input "TikTok"
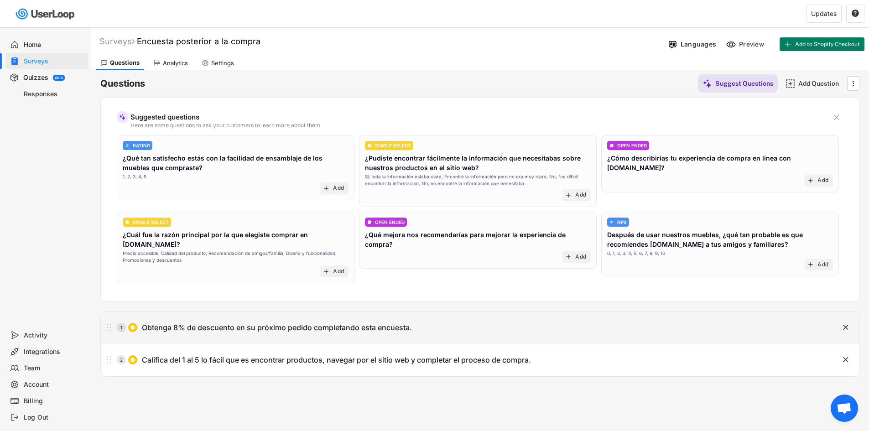
type input "ChatGPT / IA"
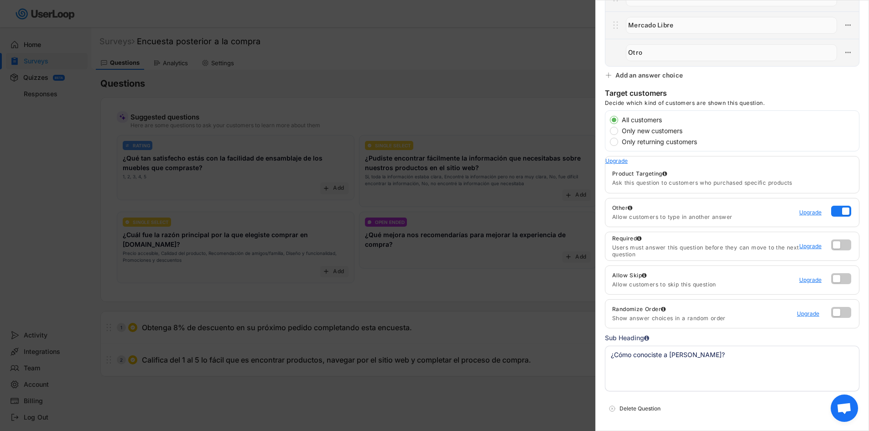
scroll to position [274, 0]
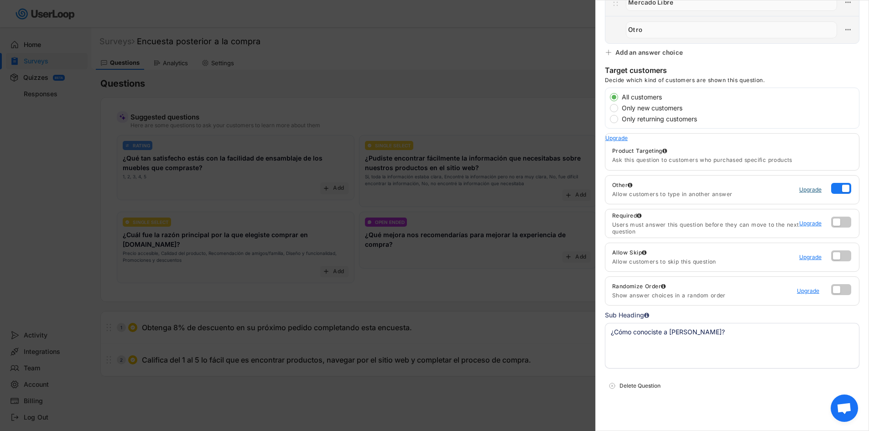
click at [799, 190] on div "Upgrade" at bounding box center [812, 189] width 27 height 5
